Goal: Task Accomplishment & Management: Manage account settings

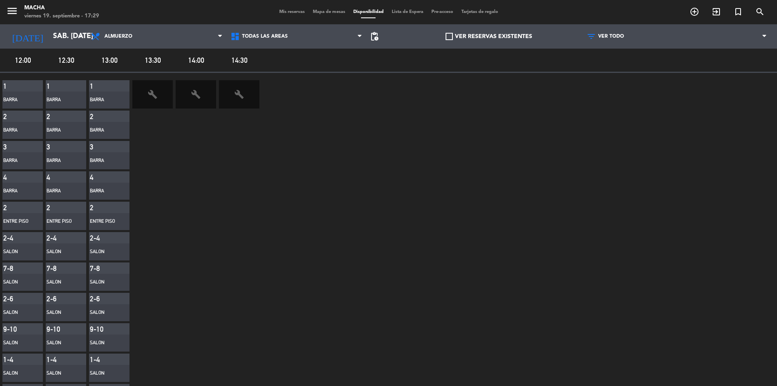
click at [277, 12] on span "Mis reservas" at bounding box center [292, 12] width 34 height 4
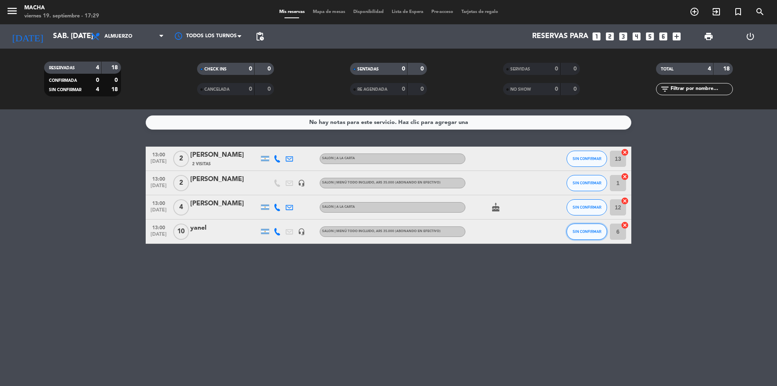
click at [588, 233] on span "SIN CONFIRMAR" at bounding box center [586, 231] width 29 height 4
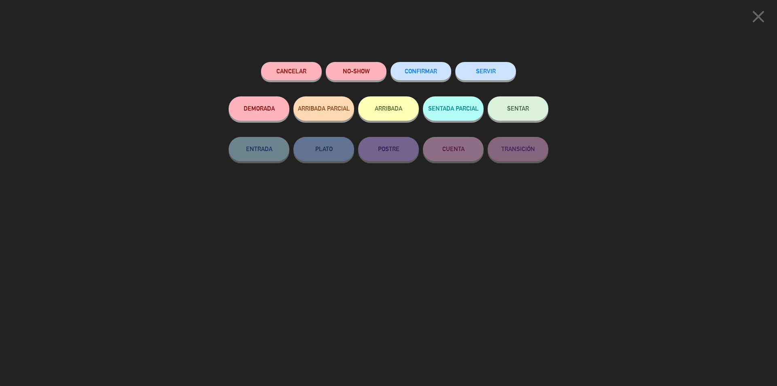
click at [428, 90] on div "CONFIRMAR" at bounding box center [420, 79] width 61 height 34
click at [425, 68] on button "CONFIRMAR" at bounding box center [420, 71] width 61 height 18
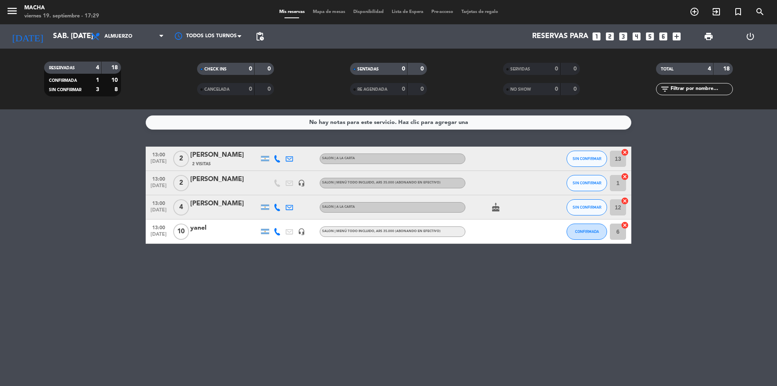
drag, startPoint x: 489, startPoint y: 232, endPoint x: 490, endPoint y: 228, distance: 4.2
click at [489, 232] on div at bounding box center [501, 231] width 73 height 24
click at [216, 235] on div at bounding box center [224, 236] width 69 height 6
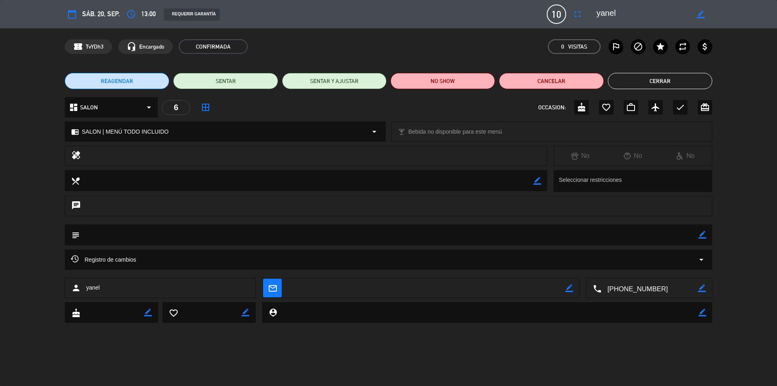
drag, startPoint x: 697, startPoint y: 236, endPoint x: 594, endPoint y: 237, distance: 103.6
click at [696, 236] on textarea at bounding box center [389, 234] width 619 height 21
click at [582, 237] on textarea at bounding box center [389, 234] width 619 height 21
click at [700, 235] on icon "border_color" at bounding box center [702, 235] width 8 height 8
click at [649, 235] on textarea at bounding box center [389, 234] width 619 height 21
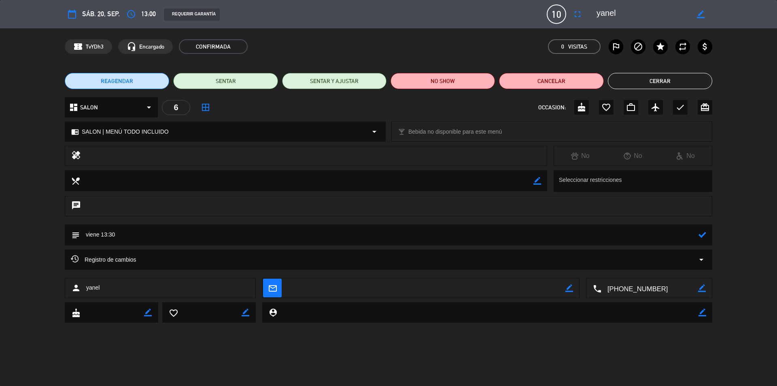
type textarea "viene 13:30"
click at [702, 233] on icon at bounding box center [702, 235] width 8 height 8
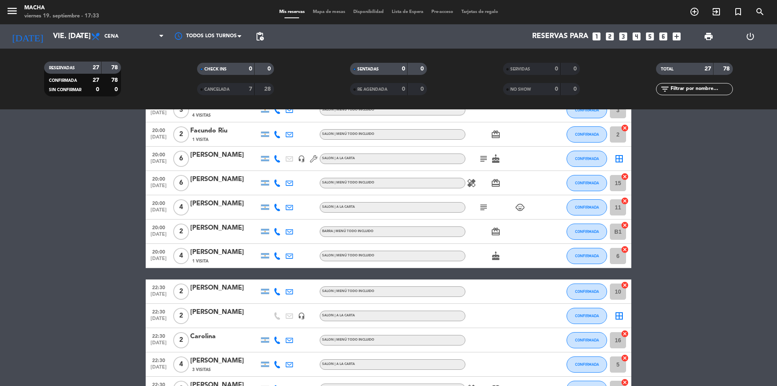
scroll to position [243, 0]
